Goal: Task Accomplishment & Management: Manage account settings

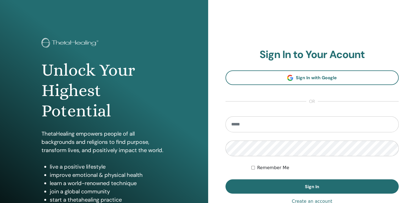
click at [239, 134] on form "Remember Me Sign In" at bounding box center [311, 155] width 173 height 78
click at [231, 125] on input "email" at bounding box center [311, 124] width 173 height 16
type input "**********"
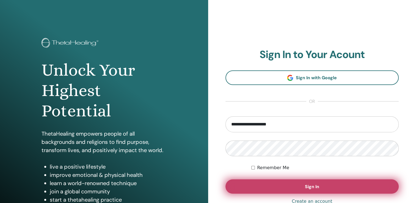
click at [309, 187] on span "Sign In" at bounding box center [312, 187] width 14 height 6
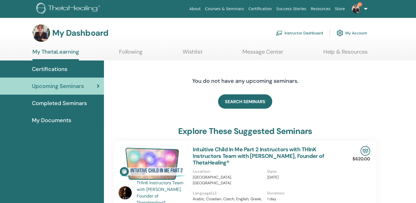
click at [296, 32] on link "Instructor Dashboard" at bounding box center [299, 33] width 47 height 12
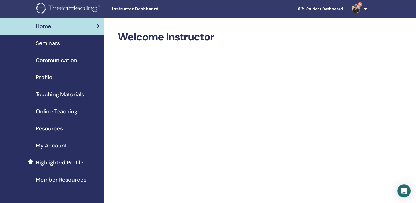
click at [45, 43] on span "Seminars" at bounding box center [48, 43] width 24 height 8
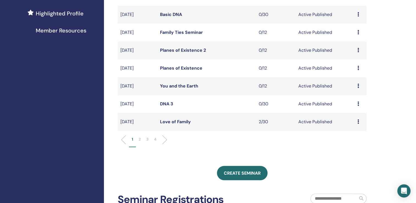
scroll to position [151, 0]
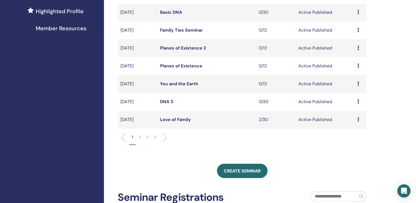
click at [170, 117] on link "Love of Family" at bounding box center [175, 120] width 31 height 6
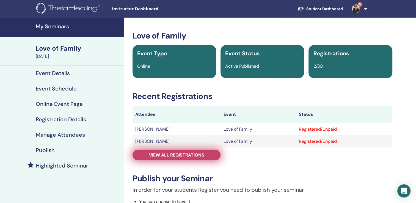
click at [170, 153] on span "View all registrations" at bounding box center [176, 155] width 55 height 6
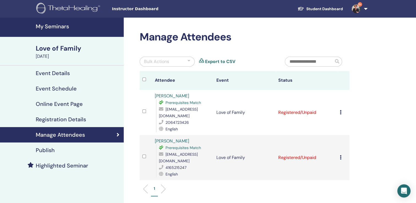
click at [365, 7] on link "9+" at bounding box center [358, 9] width 23 height 18
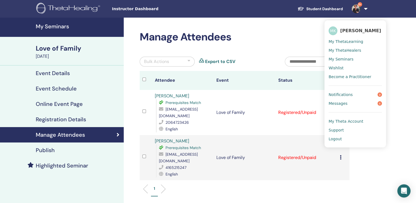
click at [335, 140] on span "Logout" at bounding box center [335, 138] width 13 height 5
